Goal: Find specific page/section: Find specific page/section

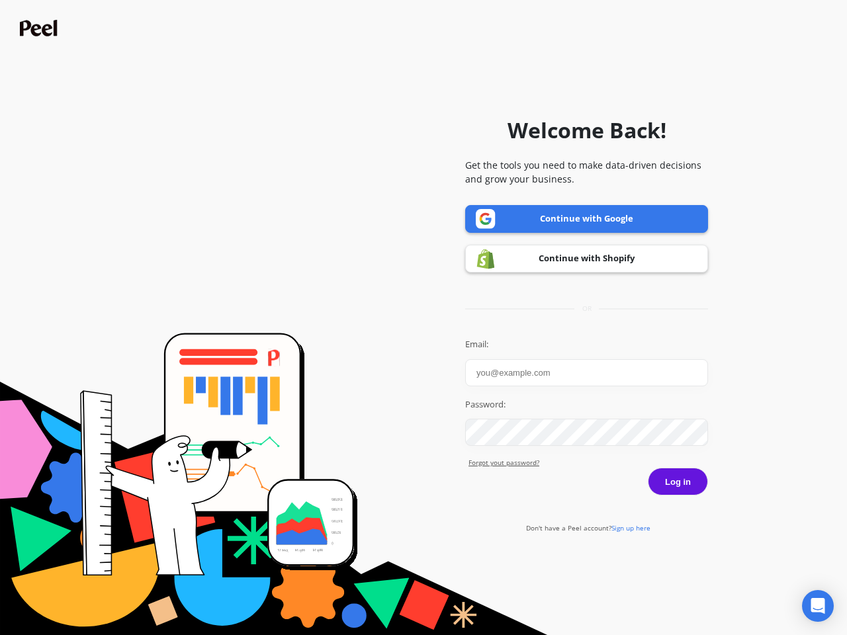
click at [818, 606] on icon "Open Intercom Messenger" at bounding box center [818, 606] width 14 height 16
